Goal: Task Accomplishment & Management: Manage account settings

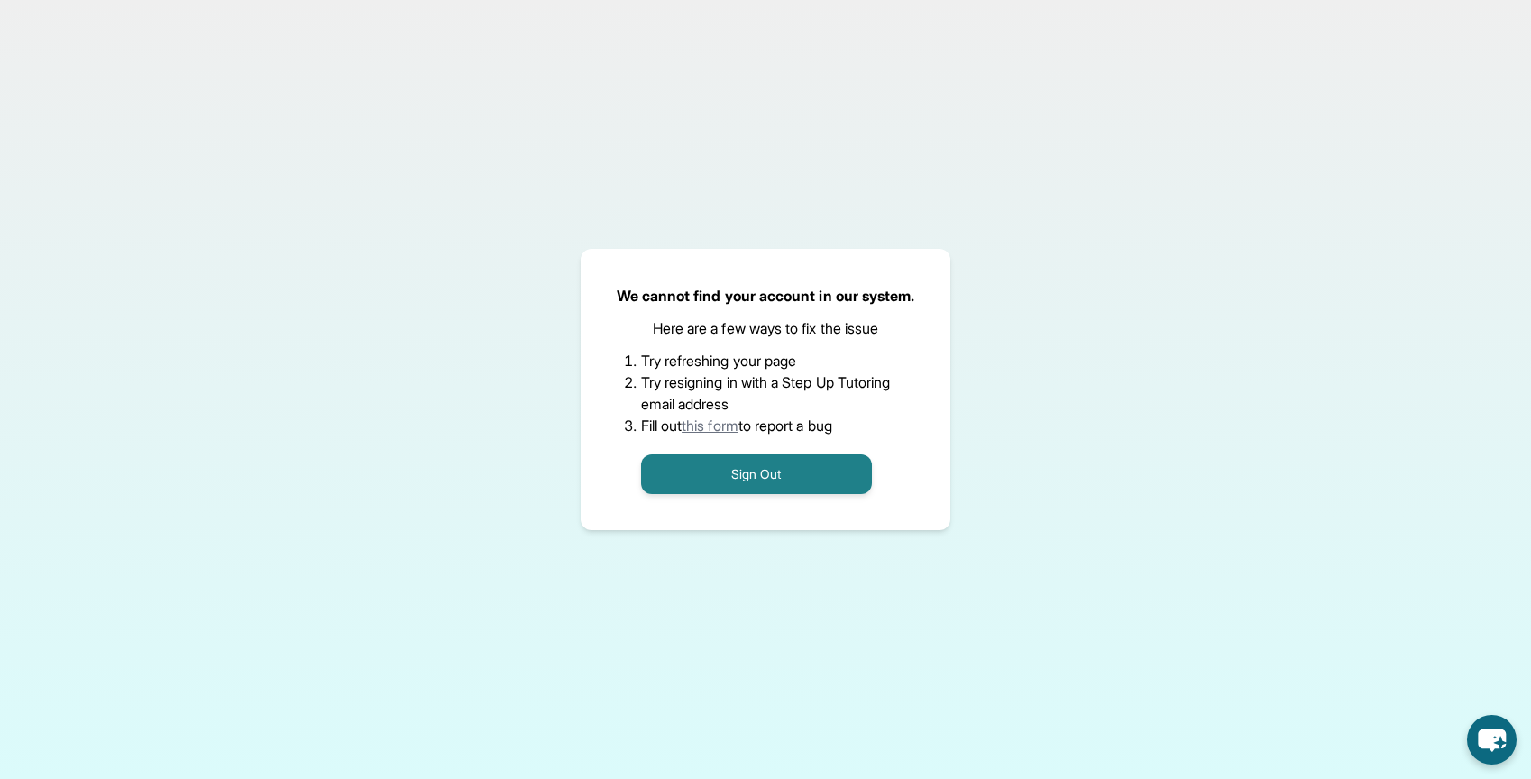
scroll to position [84, 0]
click at [782, 479] on button "Sign Out" at bounding box center [756, 474] width 231 height 40
